Goal: Check status: Check status

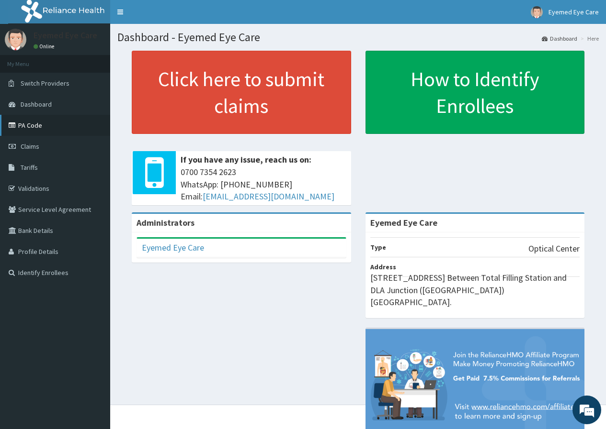
click at [19, 116] on link "PA Code" at bounding box center [55, 125] width 110 height 21
click at [15, 123] on icon at bounding box center [14, 125] width 10 height 7
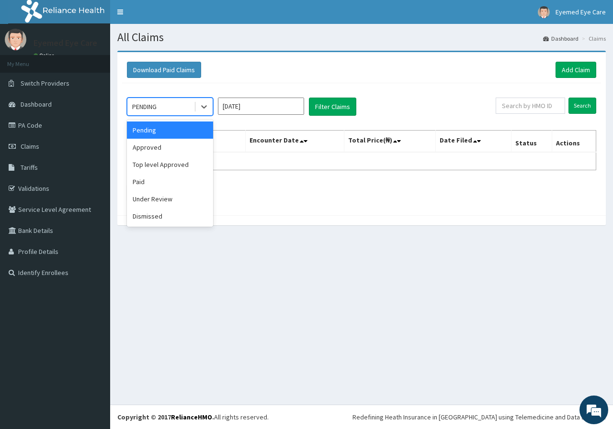
click at [208, 104] on icon at bounding box center [204, 107] width 10 height 10
click at [178, 142] on div "Approved" at bounding box center [170, 147] width 86 height 17
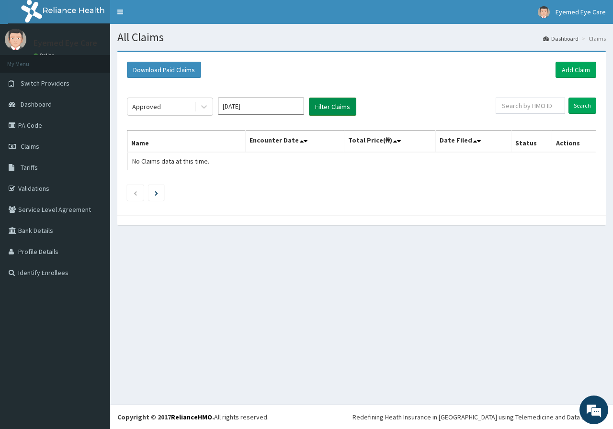
click at [336, 99] on button "Filter Claims" at bounding box center [332, 107] width 47 height 18
click at [203, 104] on icon at bounding box center [204, 107] width 10 height 10
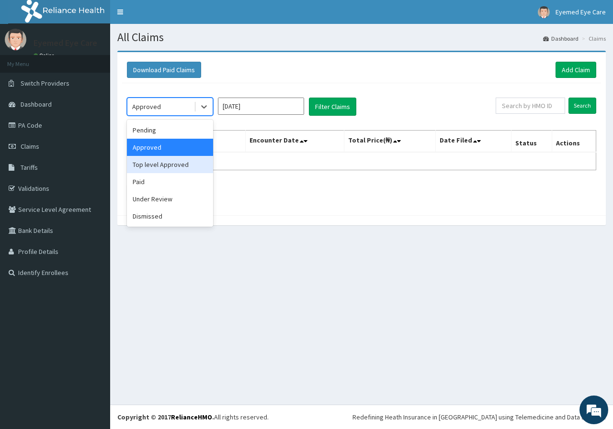
click at [182, 169] on div "Top level Approved" at bounding box center [170, 164] width 86 height 17
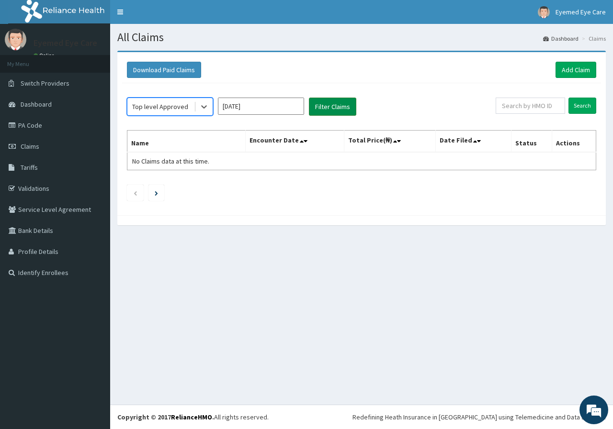
click at [339, 108] on button "Filter Claims" at bounding box center [332, 107] width 47 height 18
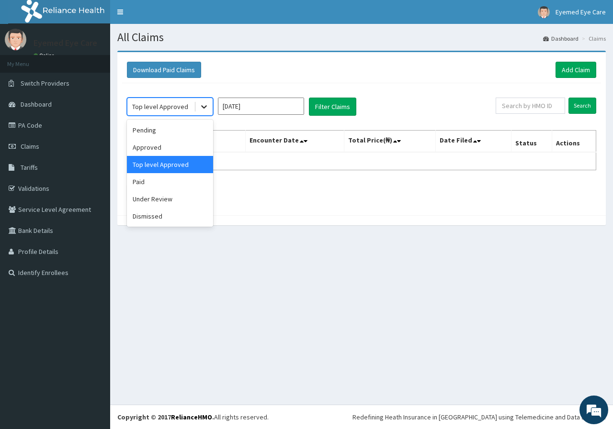
click at [199, 111] on div at bounding box center [203, 106] width 17 height 17
click at [192, 186] on div "Paid" at bounding box center [170, 181] width 86 height 17
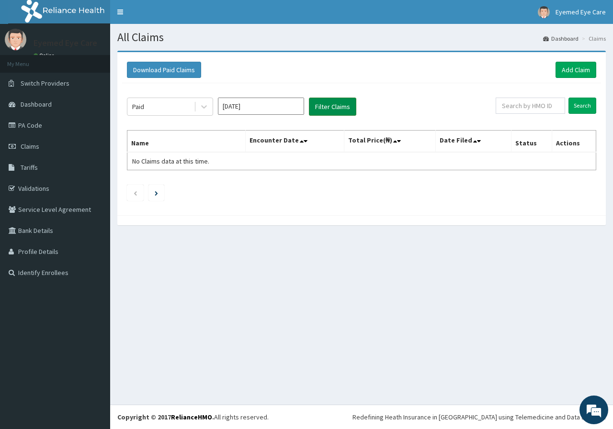
click at [345, 102] on button "Filter Claims" at bounding box center [332, 107] width 47 height 18
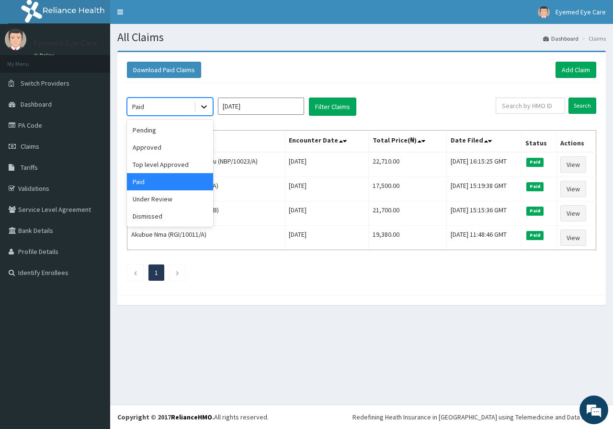
click at [209, 107] on div at bounding box center [203, 106] width 17 height 17
click at [206, 198] on div "Under Review" at bounding box center [170, 199] width 86 height 17
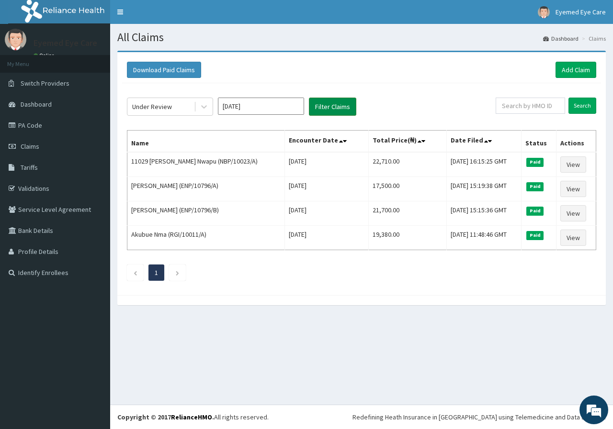
click at [324, 104] on button "Filter Claims" at bounding box center [332, 107] width 47 height 18
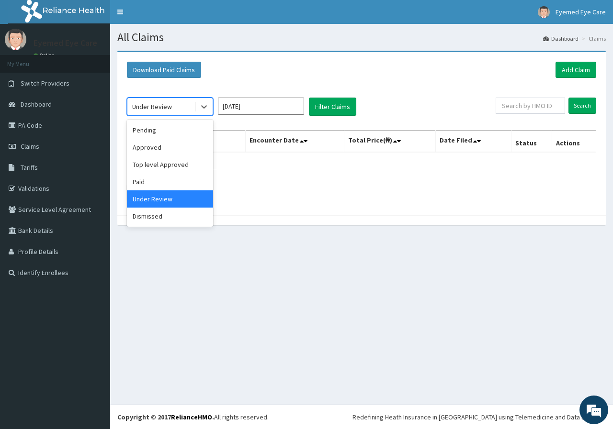
click at [193, 105] on div "Under Review" at bounding box center [160, 106] width 67 height 15
click at [170, 216] on div "Dismissed" at bounding box center [170, 216] width 86 height 17
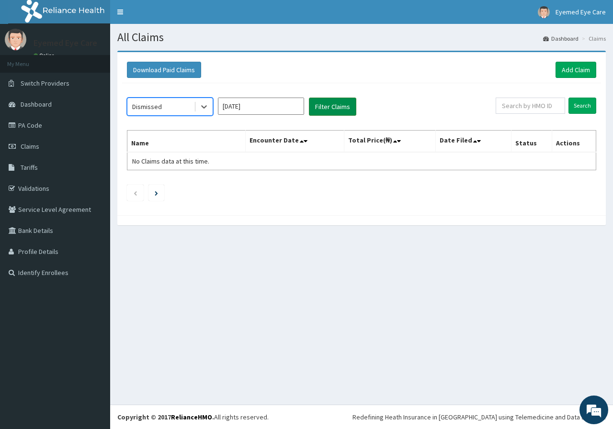
click at [342, 100] on button "Filter Claims" at bounding box center [332, 107] width 47 height 18
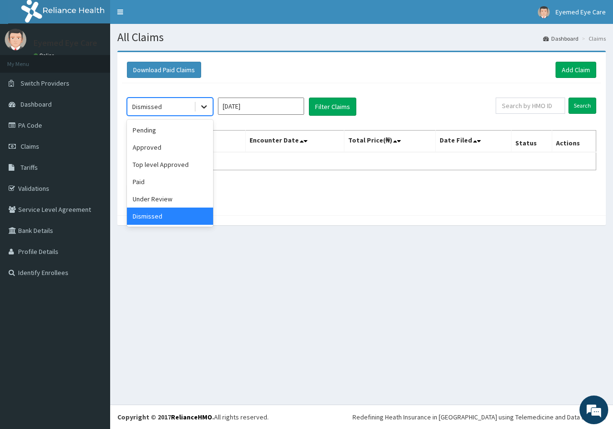
click at [212, 108] on div at bounding box center [203, 106] width 17 height 17
click at [191, 187] on div "Paid" at bounding box center [170, 181] width 86 height 17
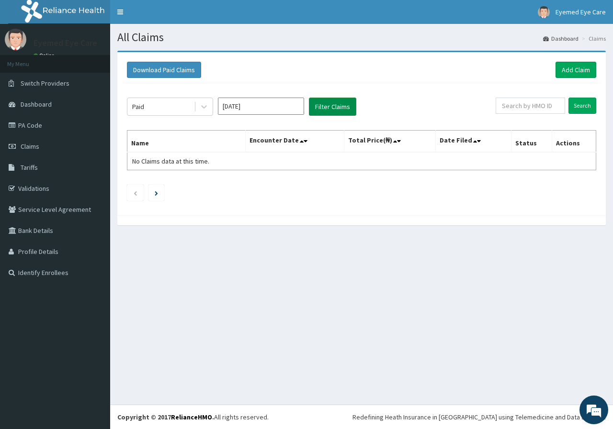
click at [347, 104] on button "Filter Claims" at bounding box center [332, 107] width 47 height 18
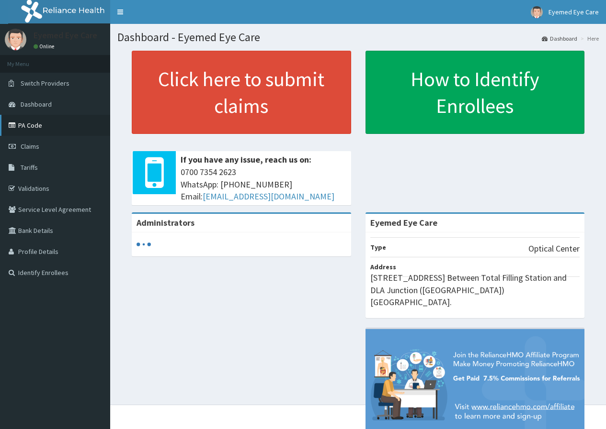
click at [35, 123] on link "PA Code" at bounding box center [55, 125] width 110 height 21
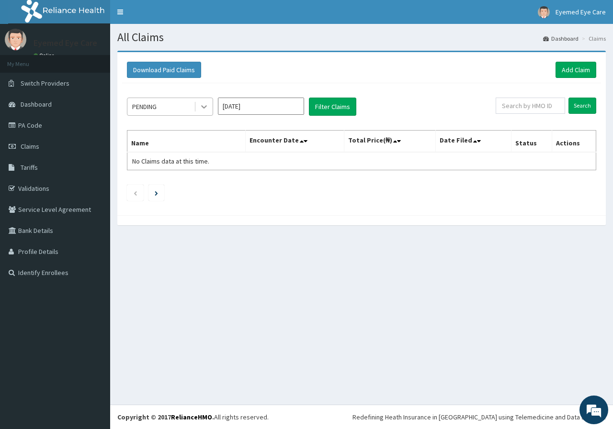
click at [203, 104] on icon at bounding box center [204, 107] width 10 height 10
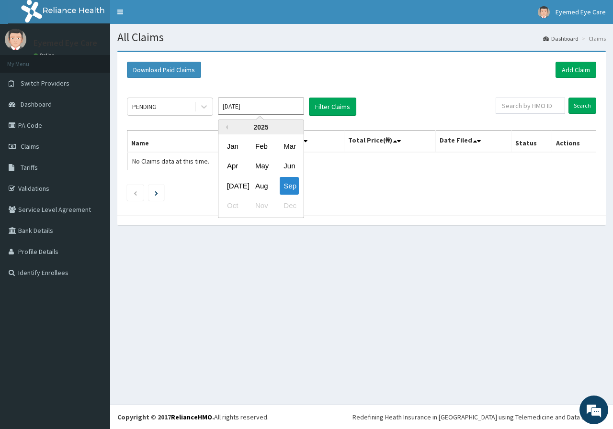
click at [242, 106] on input "Sep 2025" at bounding box center [261, 106] width 86 height 17
click at [264, 183] on div "Aug" at bounding box center [260, 186] width 19 height 18
type input "Aug 2025"
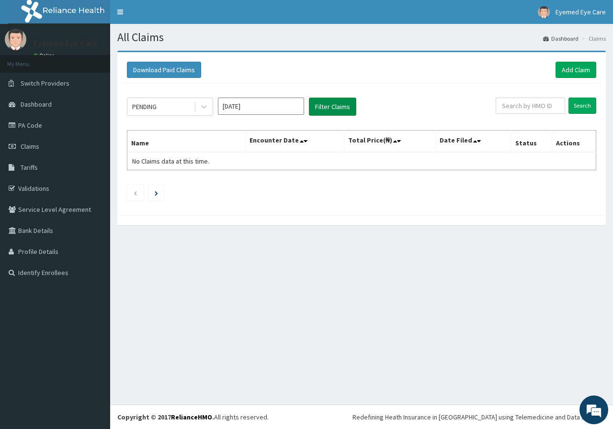
click at [320, 102] on button "Filter Claims" at bounding box center [332, 107] width 47 height 18
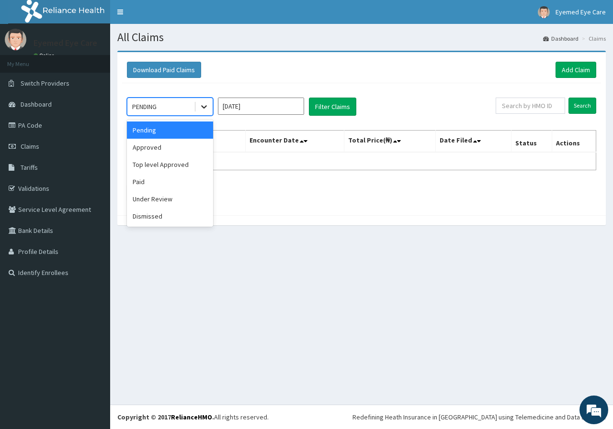
click at [202, 104] on icon at bounding box center [204, 107] width 10 height 10
click at [162, 146] on div "Approved" at bounding box center [170, 147] width 86 height 17
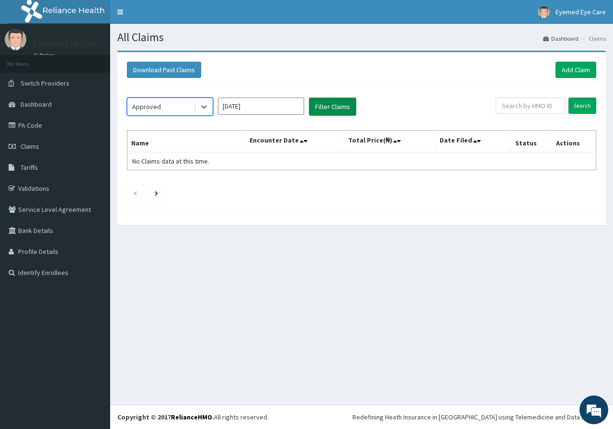
click at [339, 109] on button "Filter Claims" at bounding box center [332, 107] width 47 height 18
click at [213, 109] on div "Approved Aug 2025 Filter Claims" at bounding box center [311, 107] width 369 height 18
click at [202, 112] on icon at bounding box center [204, 107] width 10 height 10
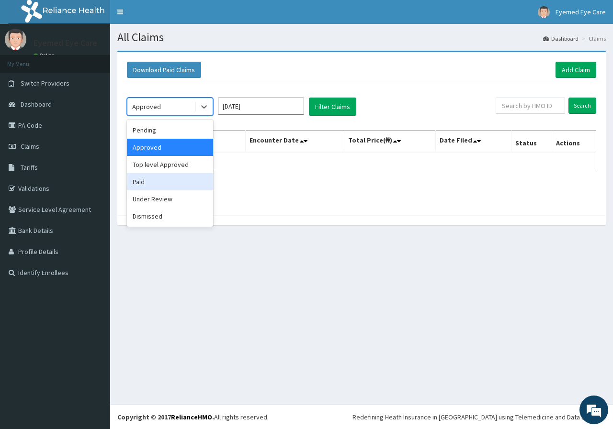
click at [194, 185] on div "Paid" at bounding box center [170, 181] width 86 height 17
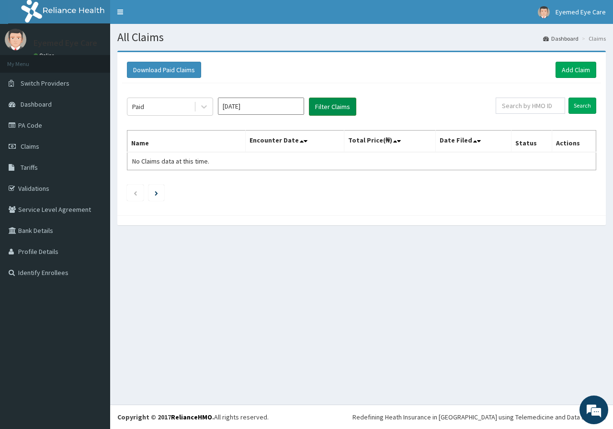
click at [316, 112] on button "Filter Claims" at bounding box center [332, 107] width 47 height 18
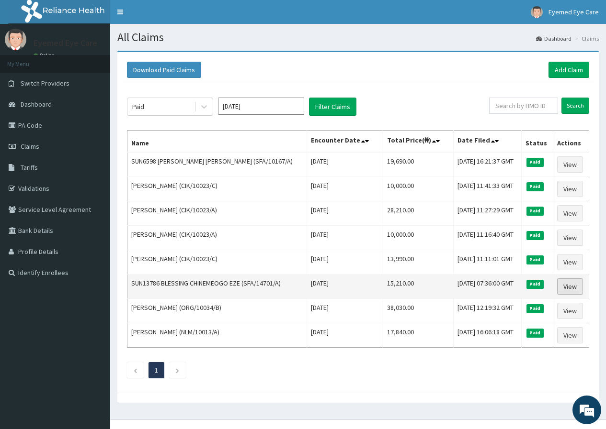
click at [569, 290] on link "View" at bounding box center [570, 287] width 26 height 16
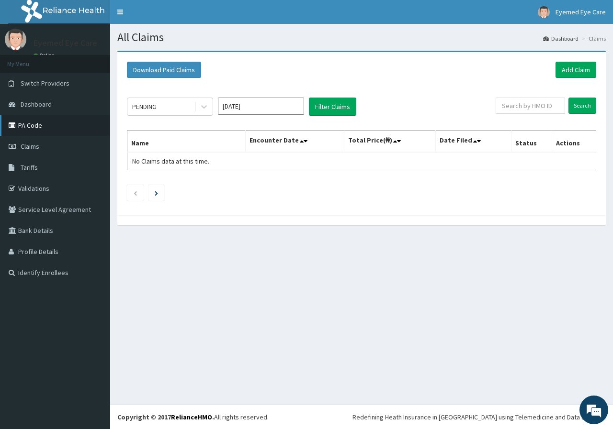
click at [53, 124] on link "PA Code" at bounding box center [55, 125] width 110 height 21
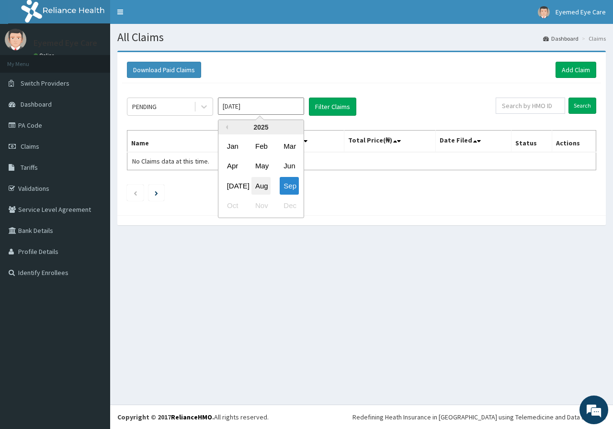
click at [262, 183] on div "Aug" at bounding box center [260, 186] width 19 height 18
type input "[DATE]"
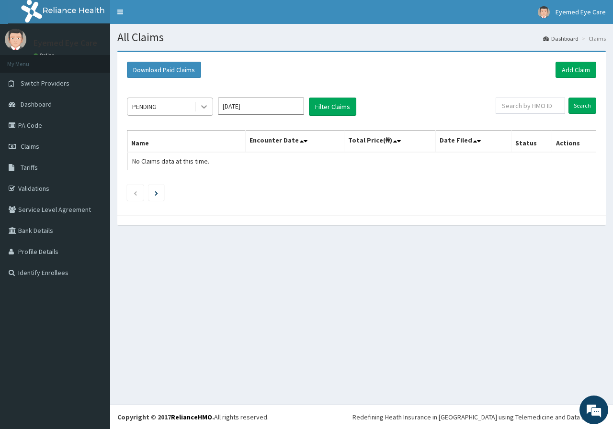
click at [199, 109] on icon at bounding box center [204, 107] width 10 height 10
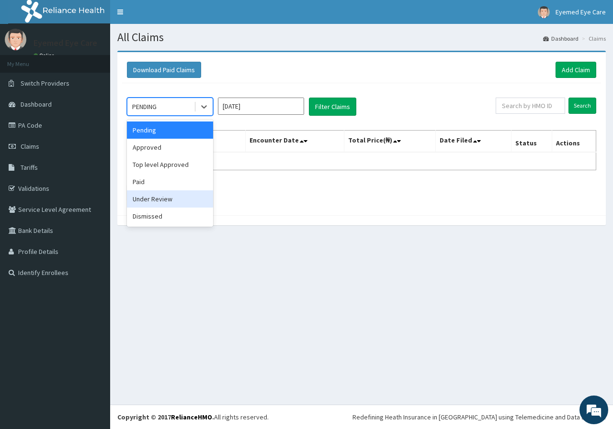
click at [174, 204] on div "Under Review" at bounding box center [170, 199] width 86 height 17
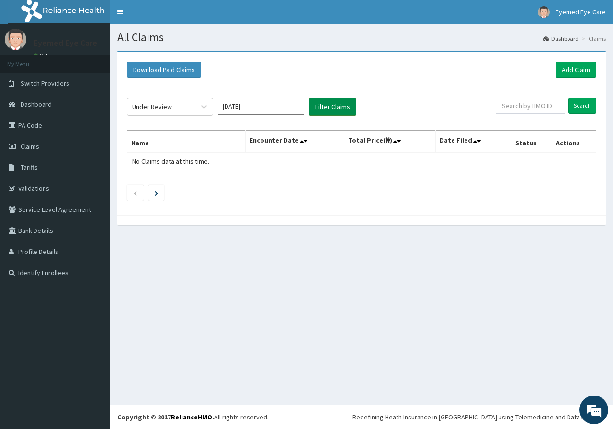
click at [349, 103] on button "Filter Claims" at bounding box center [332, 107] width 47 height 18
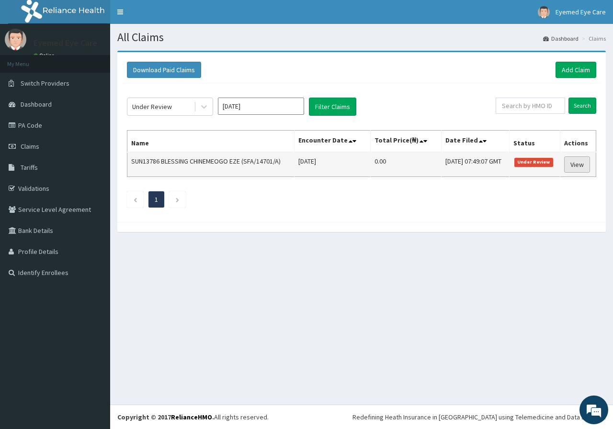
click at [584, 160] on link "View" at bounding box center [577, 165] width 26 height 16
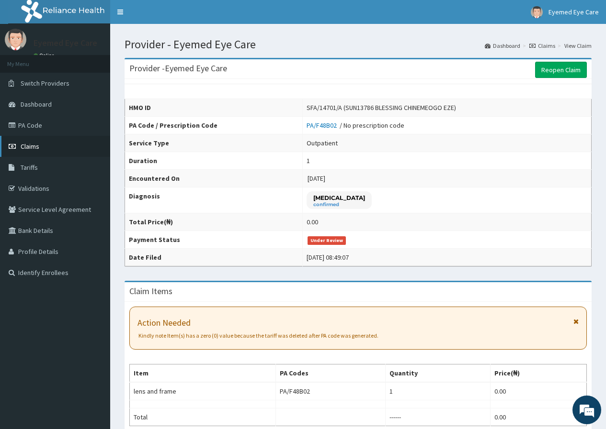
click at [58, 142] on link "Claims" at bounding box center [55, 146] width 110 height 21
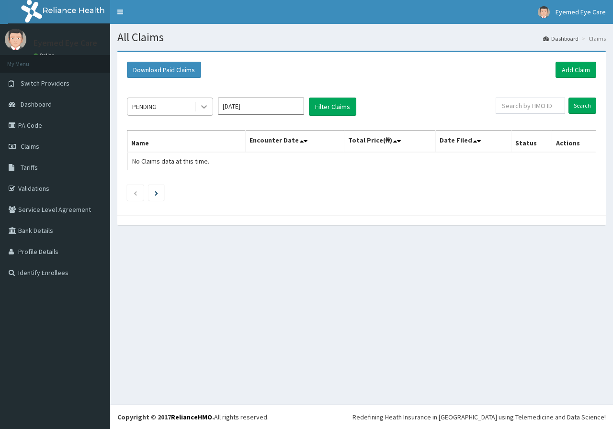
click at [198, 103] on div at bounding box center [203, 106] width 17 height 17
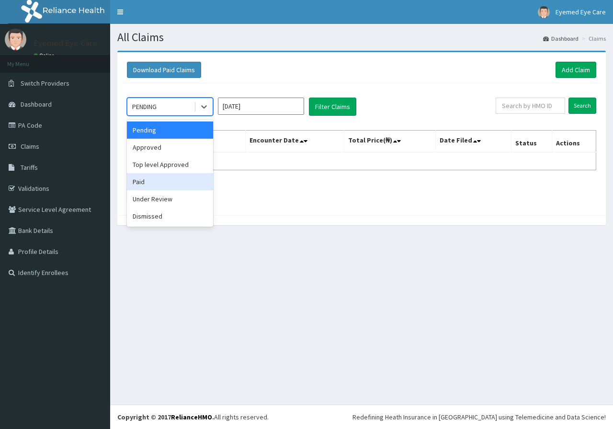
click at [183, 181] on div "Paid" at bounding box center [170, 181] width 86 height 17
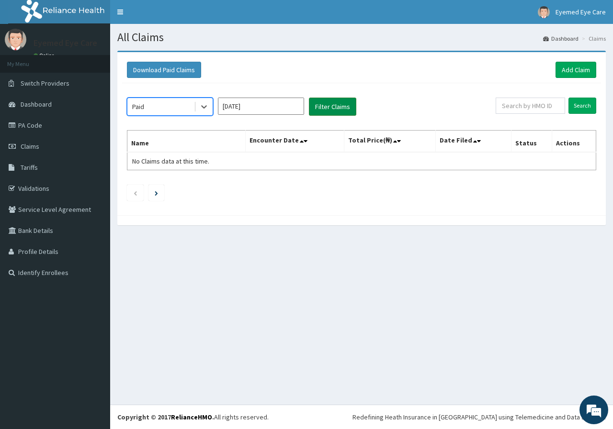
click at [340, 109] on button "Filter Claims" at bounding box center [332, 107] width 47 height 18
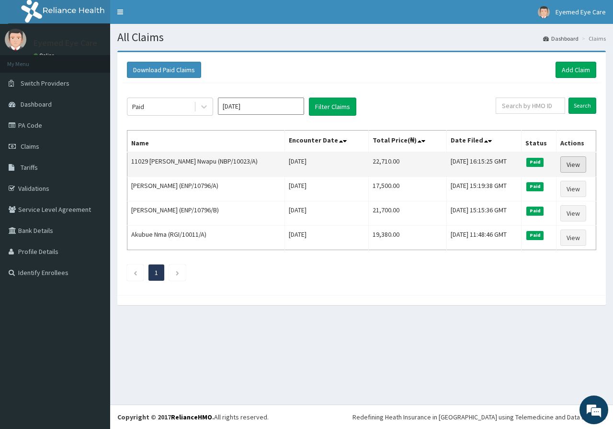
click at [586, 164] on link "View" at bounding box center [573, 165] width 26 height 16
